Goal: Task Accomplishment & Management: Use online tool/utility

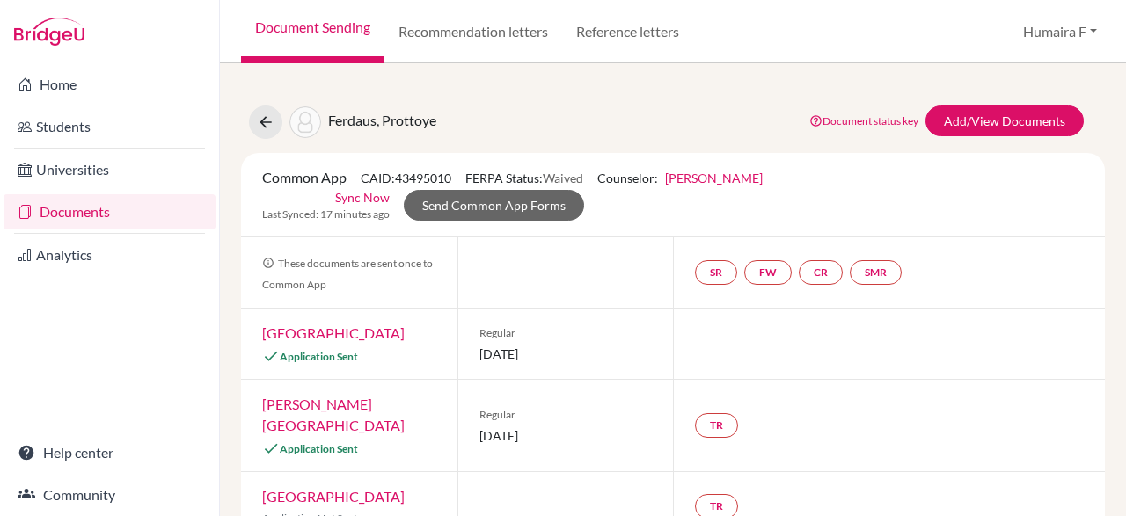
click at [373, 200] on link "Sync Now" at bounding box center [362, 197] width 55 height 18
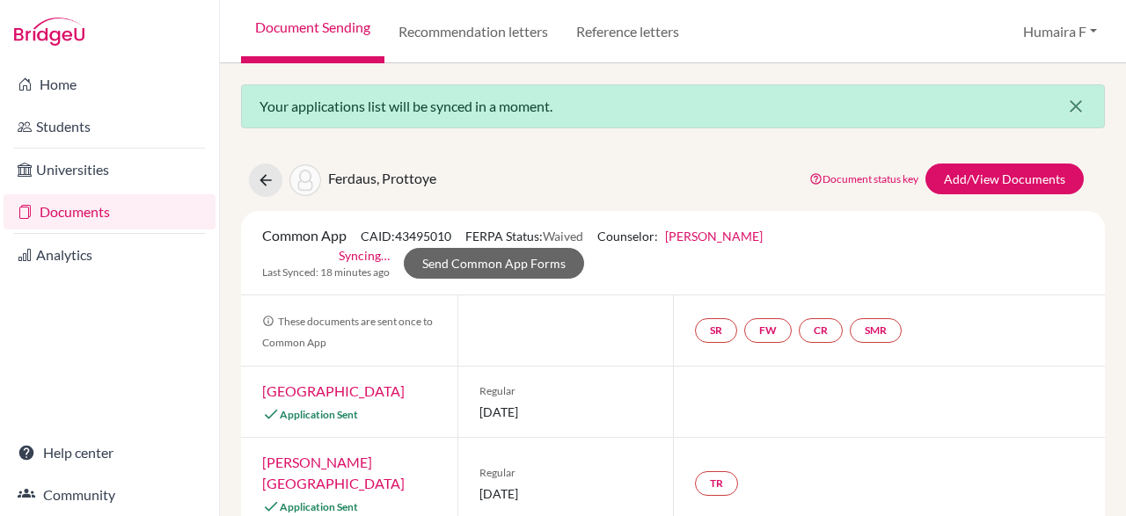
click at [1085, 106] on button "close" at bounding box center [1076, 106] width 56 height 42
